Goal: Task Accomplishment & Management: Manage account settings

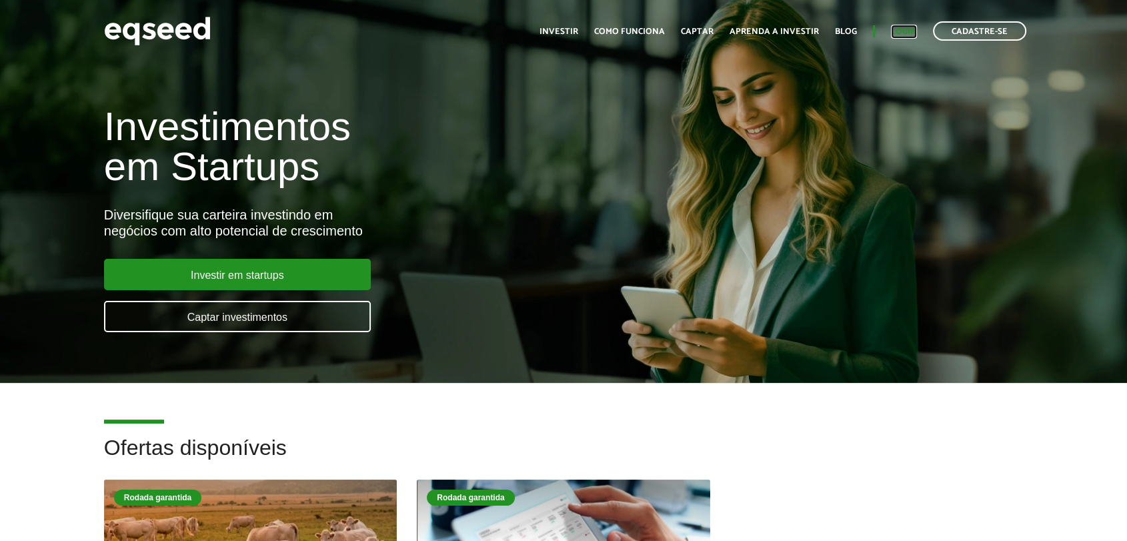
click at [905, 27] on link "Login" at bounding box center [904, 31] width 26 height 9
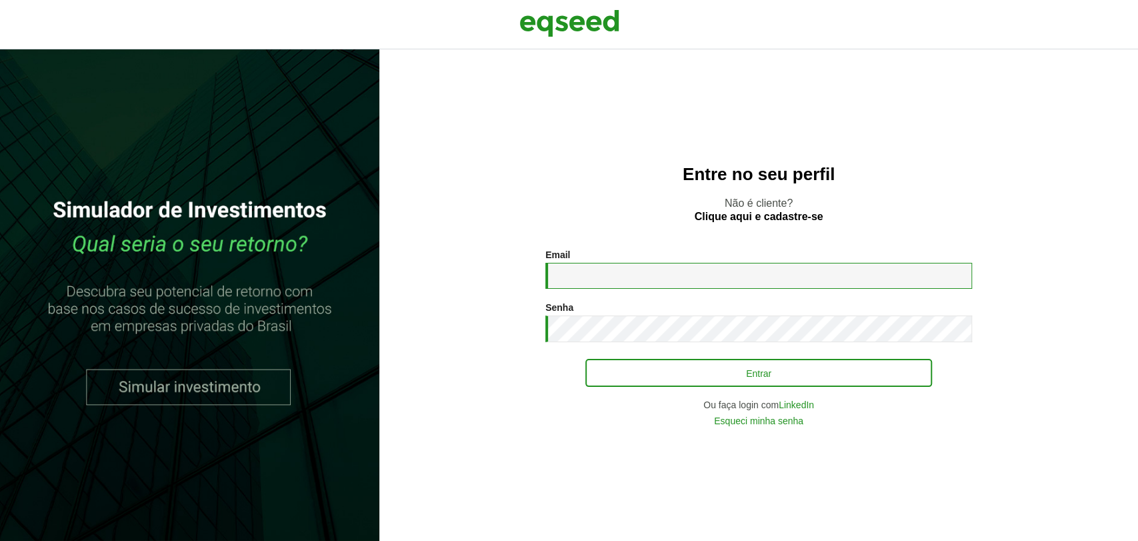
type input "**********"
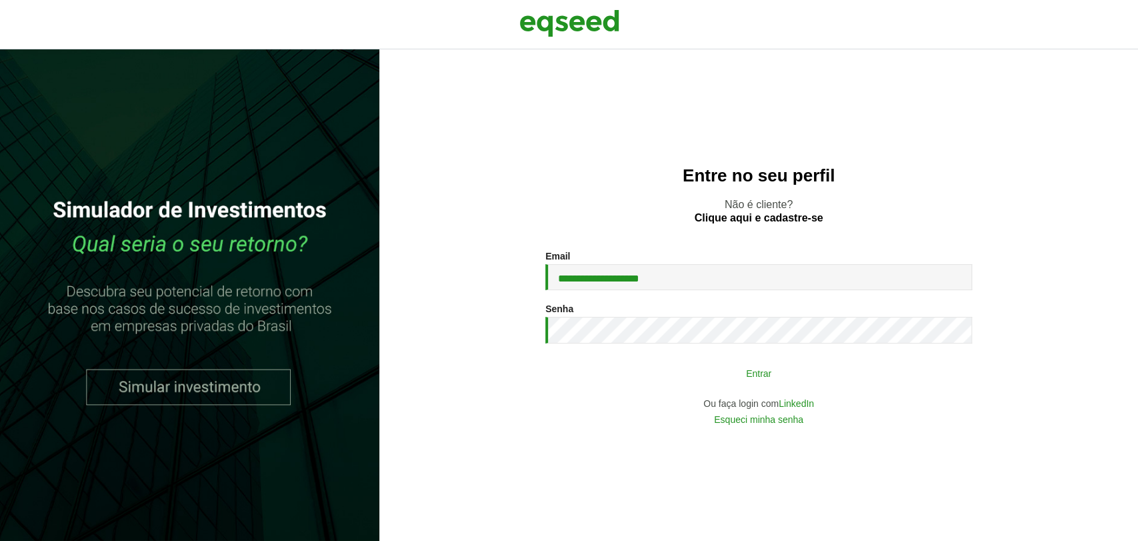
click at [643, 377] on button "Entrar" at bounding box center [758, 372] width 347 height 25
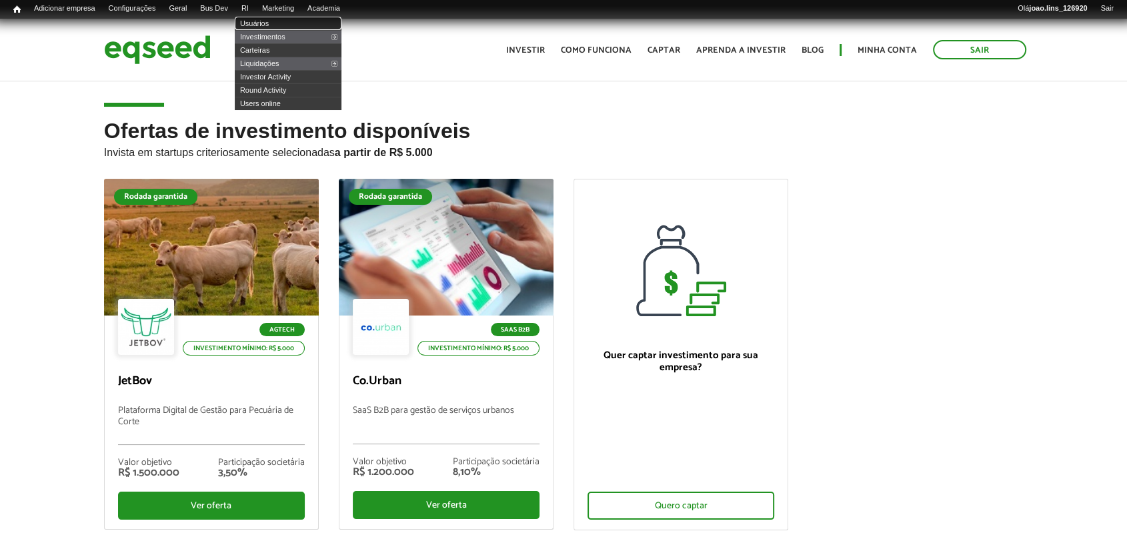
click at [263, 19] on link "Usuários" at bounding box center [288, 23] width 107 height 13
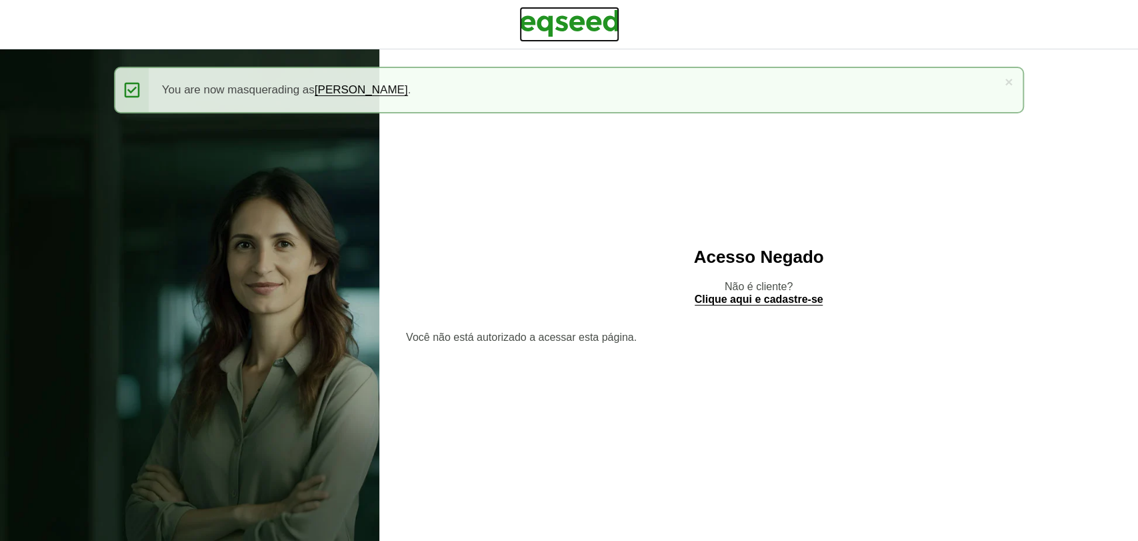
click at [575, 27] on img at bounding box center [569, 23] width 100 height 33
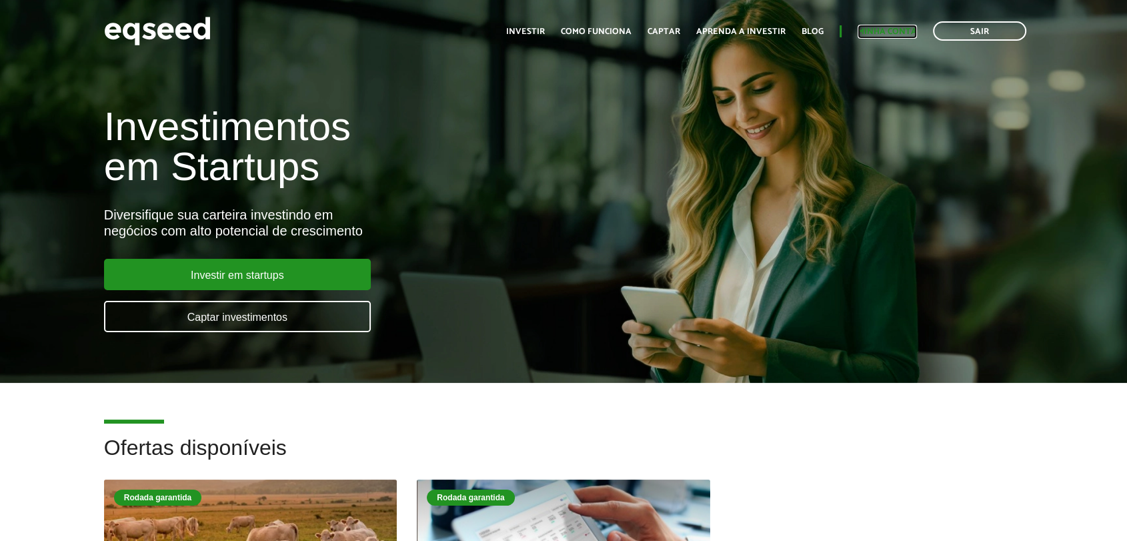
click at [896, 29] on link "Minha conta" at bounding box center [886, 31] width 59 height 9
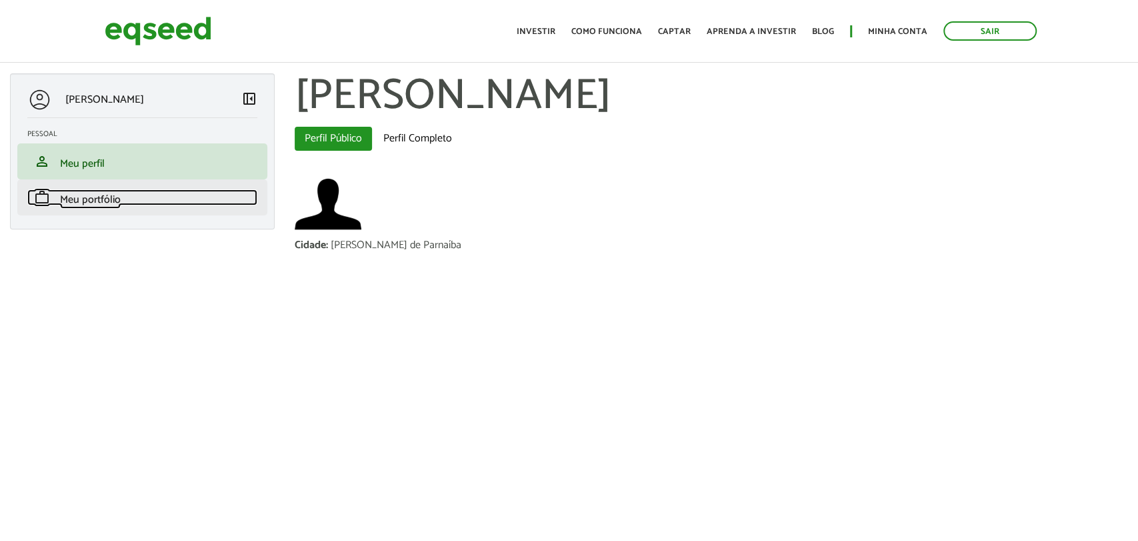
click at [118, 197] on span "Meu portfólio" at bounding box center [90, 200] width 61 height 18
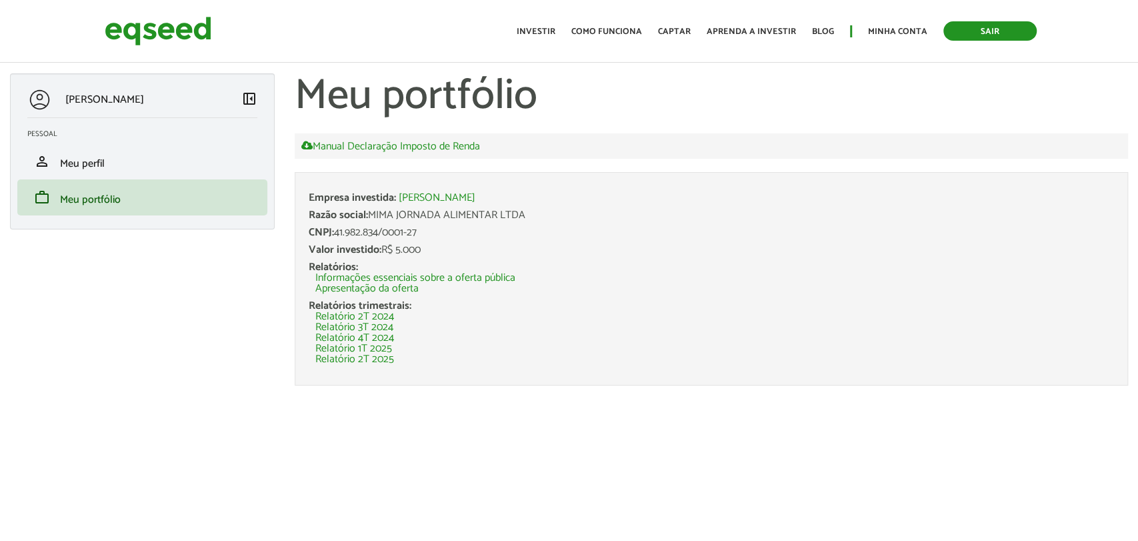
click at [956, 28] on link "Sair" at bounding box center [989, 30] width 93 height 19
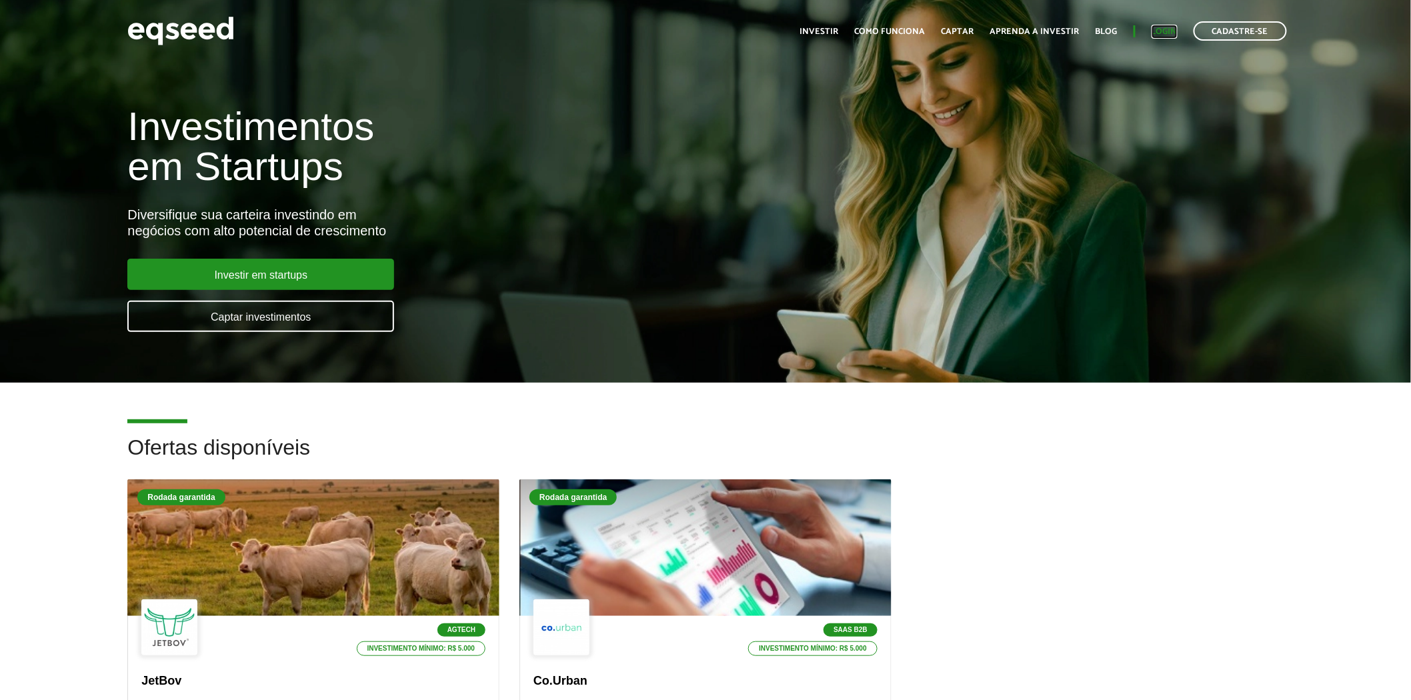
click at [1157, 27] on link "Login" at bounding box center [1164, 31] width 26 height 9
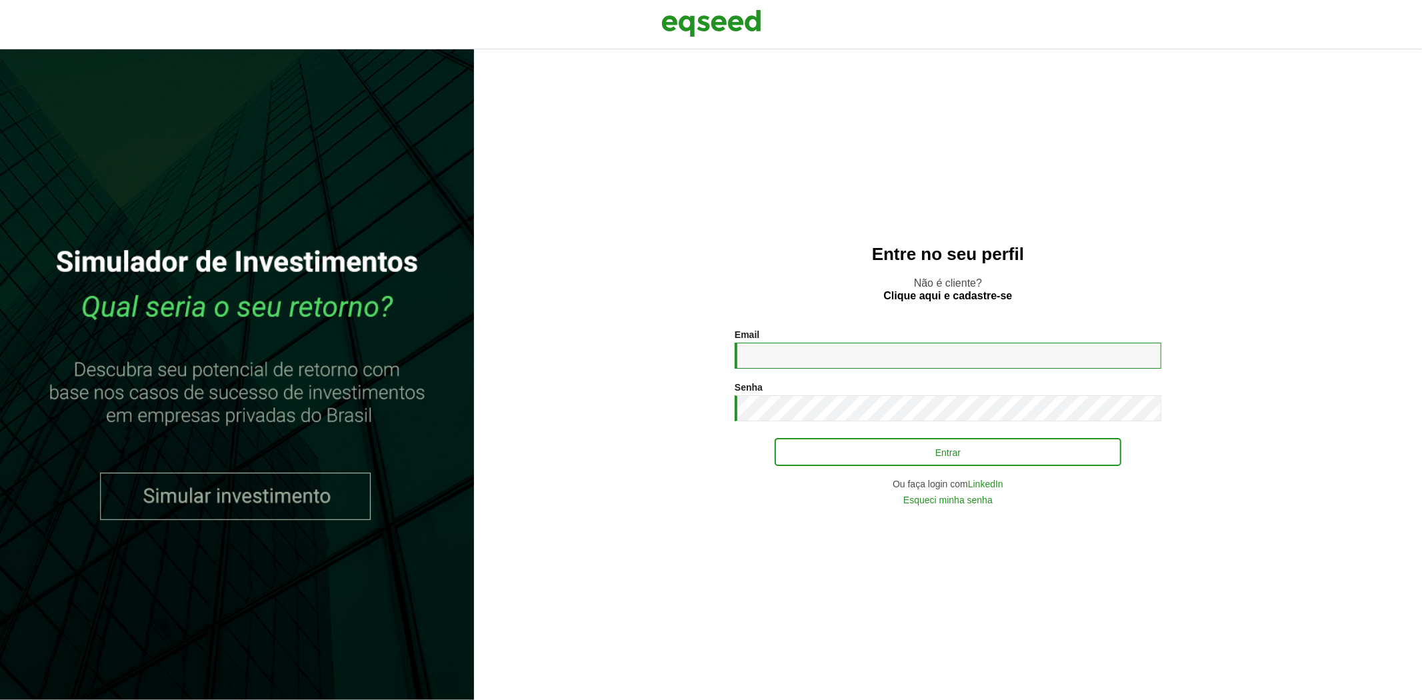
type input "**********"
click at [822, 451] on button "Entrar" at bounding box center [948, 451] width 347 height 25
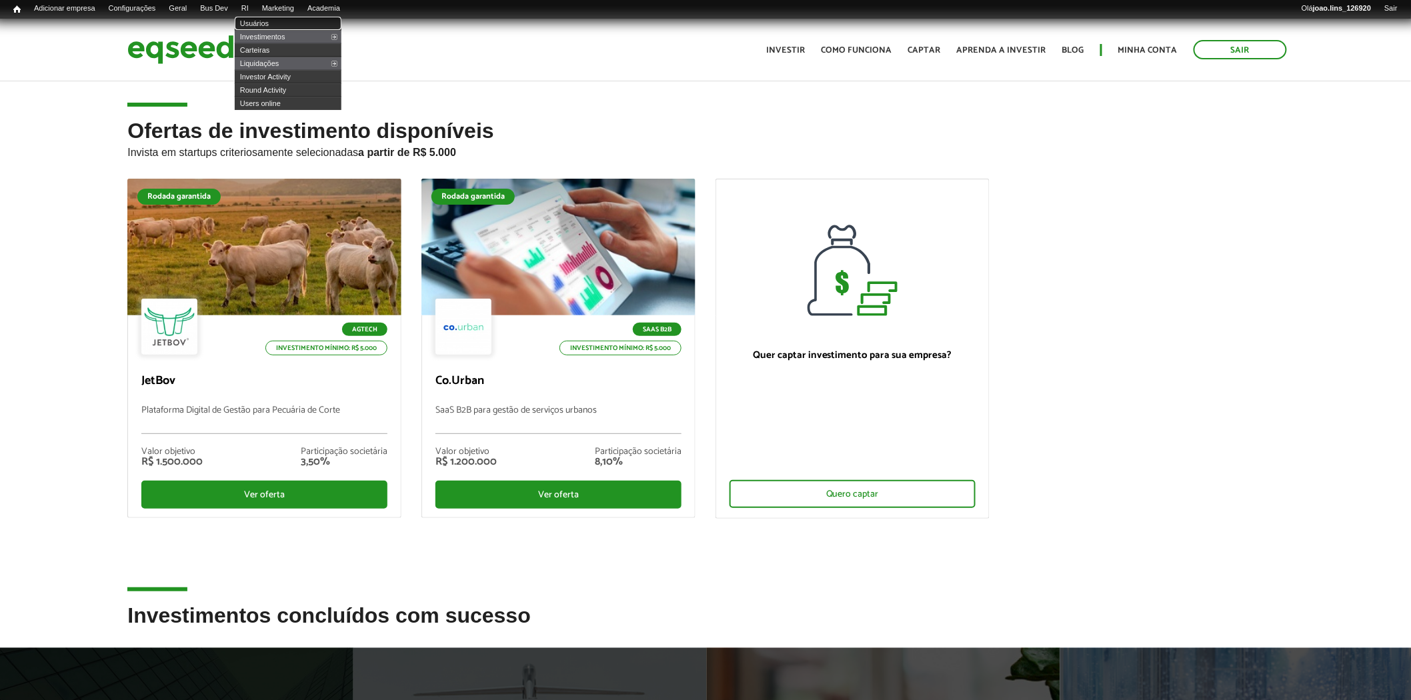
click at [265, 19] on link "Usuários" at bounding box center [288, 23] width 107 height 13
